Goal: Information Seeking & Learning: Find specific fact

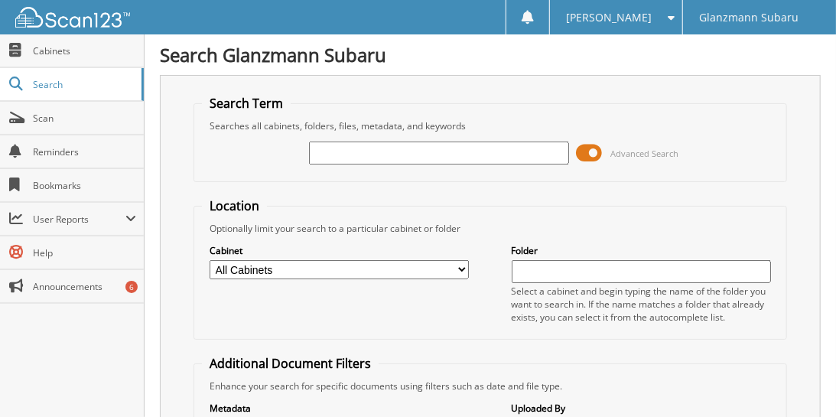
click at [341, 146] on input "text" at bounding box center [438, 152] width 259 height 23
paste input "R3459585"
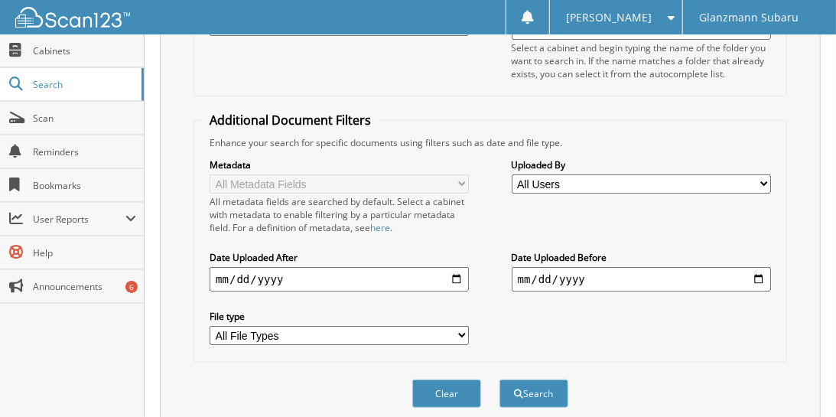
scroll to position [290, 0]
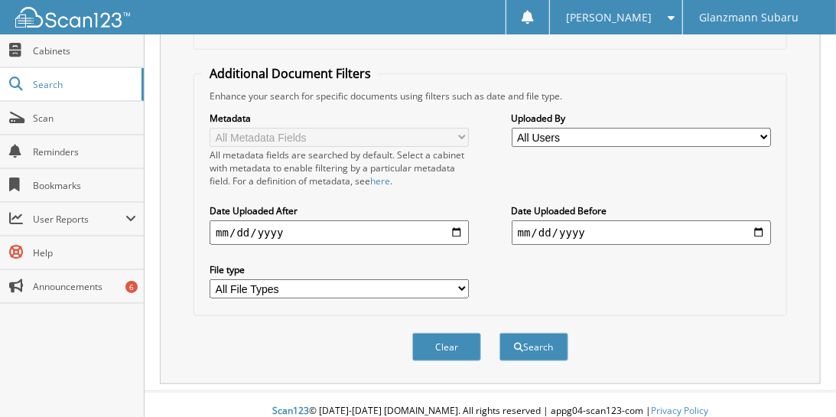
type input "R3459585"
click at [540, 343] on button "Search" at bounding box center [533, 347] width 69 height 28
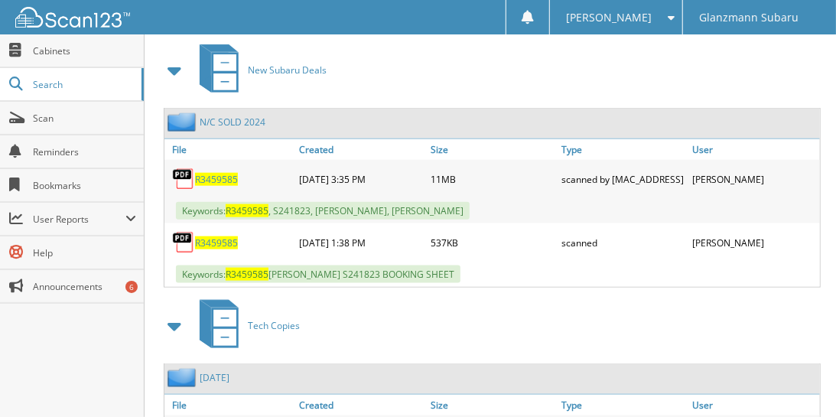
click at [173, 313] on span at bounding box center [174, 326] width 21 height 28
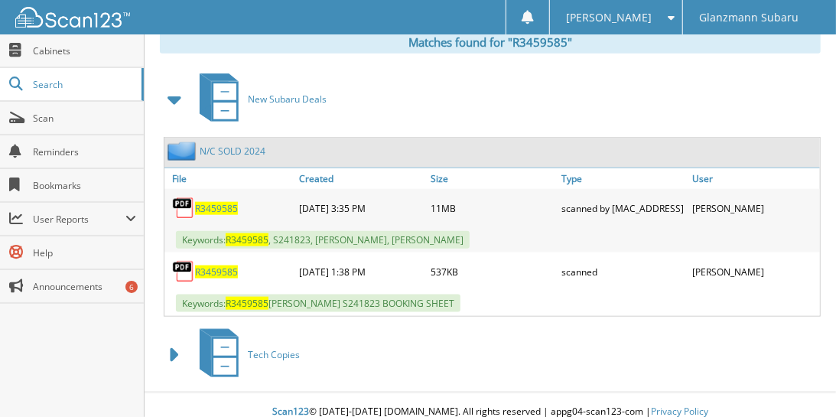
click at [208, 202] on span "R3459585" at bounding box center [216, 208] width 43 height 13
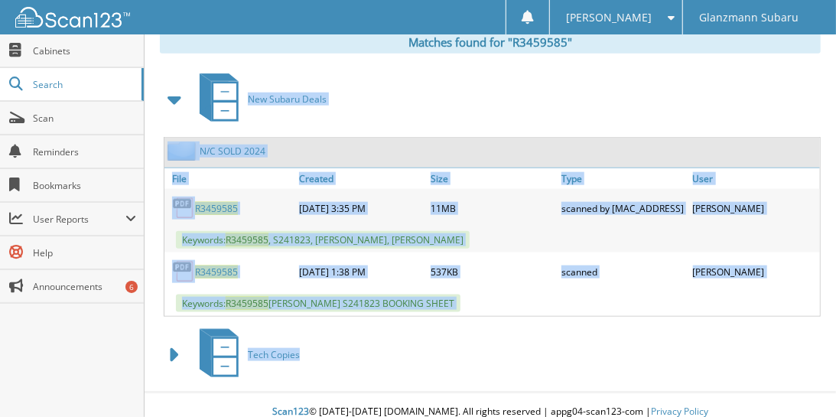
drag, startPoint x: 531, startPoint y: 307, endPoint x: 272, endPoint y: 63, distance: 355.4
click at [268, 40] on div "Matches found for "R3459585" New Subaru Deals N/C SOLD 2024 File" at bounding box center [490, 208] width 661 height 354
click at [489, 93] on div "New Subaru Deals" at bounding box center [490, 99] width 661 height 60
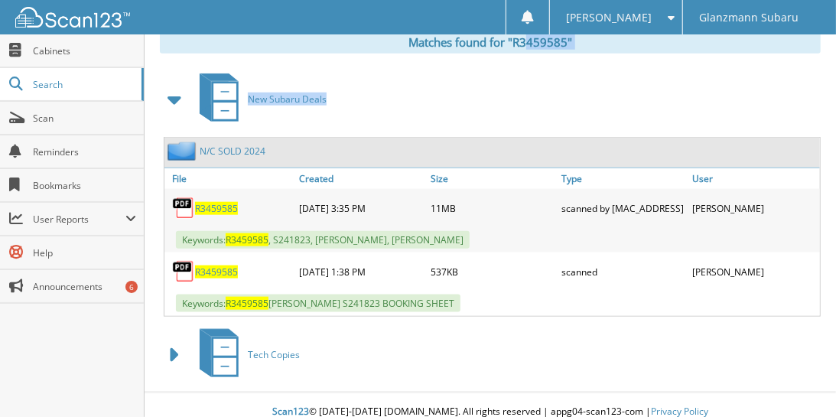
drag, startPoint x: 465, startPoint y: 102, endPoint x: 275, endPoint y: 38, distance: 200.9
click at [275, 38] on div "Matches found for "R3459585" New Subaru Deals N/C SOLD 2024 File" at bounding box center [490, 208] width 661 height 354
click at [450, 91] on div "New Subaru Deals" at bounding box center [490, 99] width 661 height 60
drag, startPoint x: 232, startPoint y: 54, endPoint x: 252, endPoint y: 77, distance: 29.9
click at [232, 54] on div "Matches found for "R3459585" New Subaru Deals N/C SOLD 2024 File" at bounding box center [490, 208] width 661 height 354
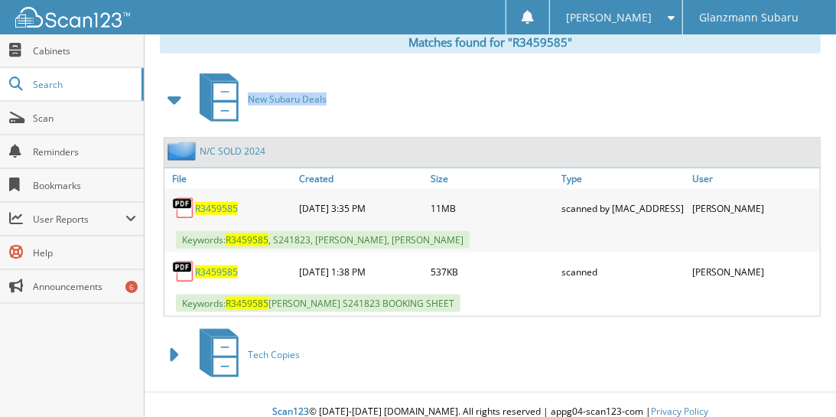
click at [395, 99] on div "New Subaru Deals" at bounding box center [490, 99] width 661 height 60
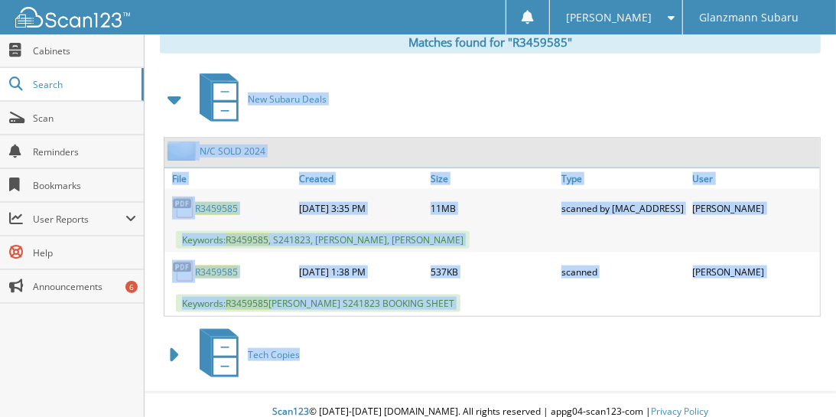
drag, startPoint x: 453, startPoint y: 323, endPoint x: 375, endPoint y: 223, distance: 127.6
click at [241, 84] on div "New Subaru Deals N/C SOLD 2024" at bounding box center [490, 227] width 661 height 316
click at [531, 324] on div "Tech Copies" at bounding box center [490, 354] width 661 height 60
drag, startPoint x: 443, startPoint y: 339, endPoint x: 259, endPoint y: 83, distance: 315.1
click at [259, 83] on div "New Subaru Deals N/C SOLD 2024" at bounding box center [490, 227] width 661 height 316
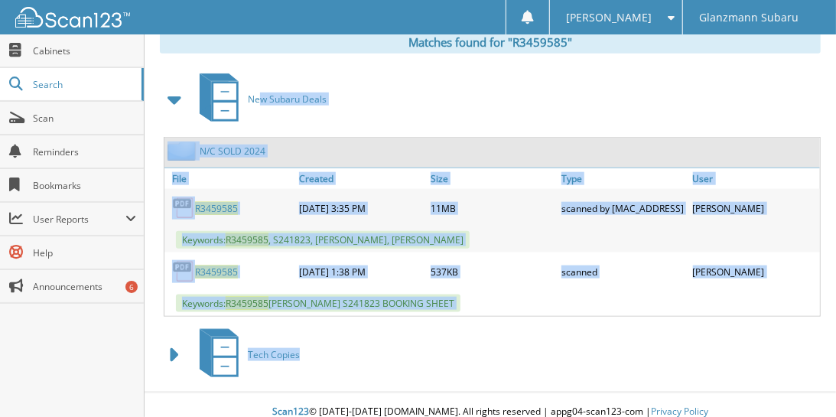
click at [521, 332] on div "Tech Copies" at bounding box center [490, 354] width 661 height 60
drag, startPoint x: 518, startPoint y: 327, endPoint x: 299, endPoint y: 115, distance: 305.0
click at [280, 80] on div "New Subaru Deals N/C SOLD 2024" at bounding box center [490, 227] width 661 height 316
click at [505, 324] on div "Tech Copies" at bounding box center [490, 354] width 661 height 60
